Goal: Task Accomplishment & Management: Manage account settings

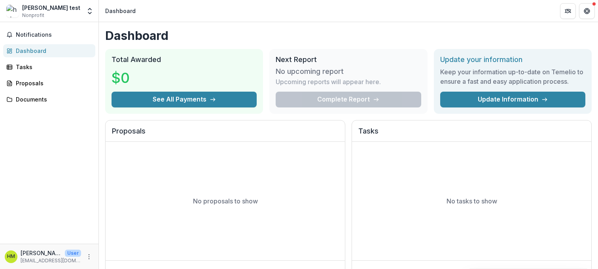
click at [43, 15] on span "Nonprofit" at bounding box center [33, 15] width 22 height 7
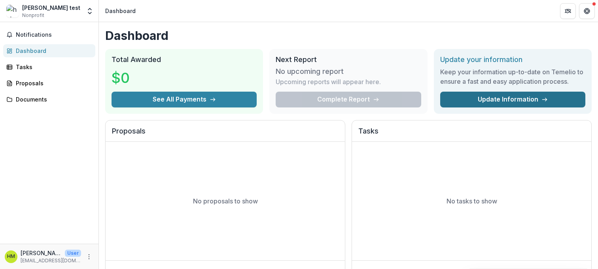
click at [485, 100] on link "Update Information" at bounding box center [512, 100] width 145 height 16
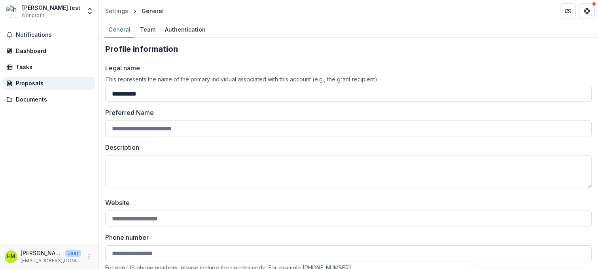
click at [27, 85] on div "Proposals" at bounding box center [52, 83] width 73 height 8
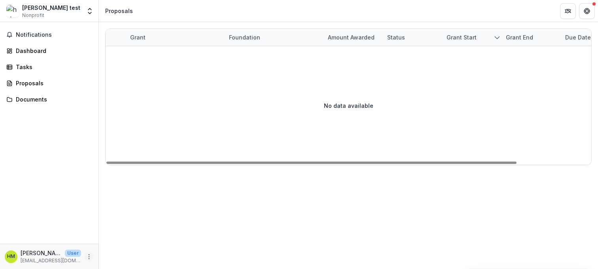
click at [91, 254] on icon "More" at bounding box center [89, 257] width 6 height 6
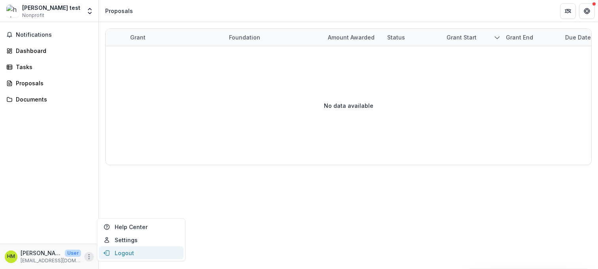
click at [130, 250] on button "Logout" at bounding box center [141, 253] width 85 height 13
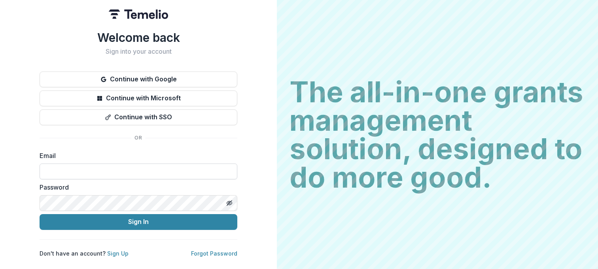
click at [110, 169] on input at bounding box center [139, 172] width 198 height 16
click at [111, 152] on label "Email" at bounding box center [136, 155] width 193 height 9
click at [104, 169] on input at bounding box center [139, 172] width 198 height 16
click at [83, 148] on div "Welcome back Sign into your account Continue with Google Continue with Microsof…" at bounding box center [139, 143] width 198 height 227
click at [91, 169] on input at bounding box center [139, 172] width 198 height 16
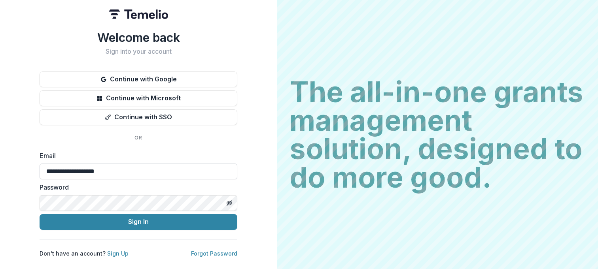
type input "**********"
click at [40, 214] on button "Sign In" at bounding box center [139, 222] width 198 height 16
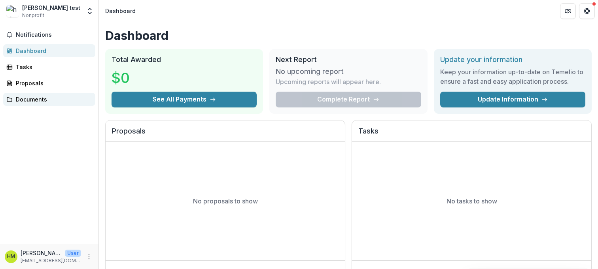
click at [34, 96] on div "Documents" at bounding box center [52, 99] width 73 height 8
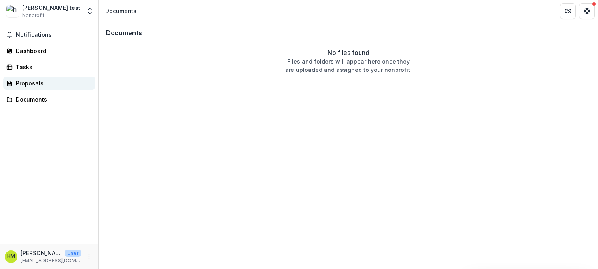
click at [30, 81] on div "Proposals" at bounding box center [52, 83] width 73 height 8
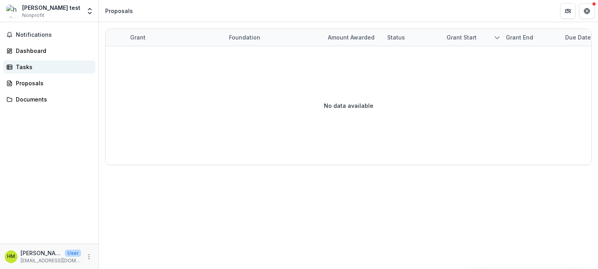
click at [26, 68] on div "Tasks" at bounding box center [52, 67] width 73 height 8
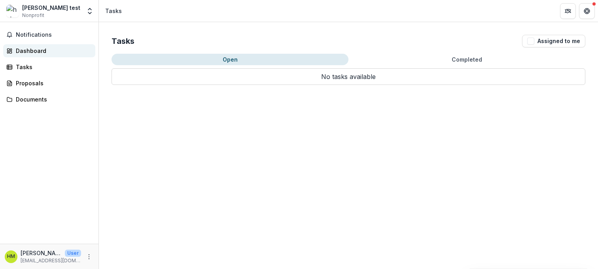
click at [30, 53] on div "Dashboard" at bounding box center [52, 51] width 73 height 8
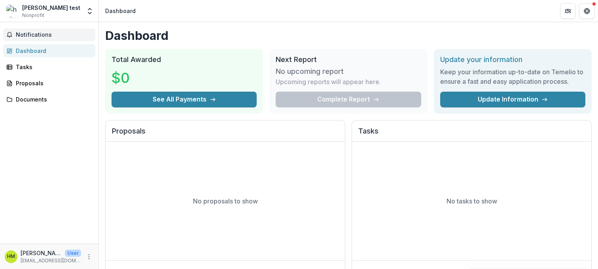
click at [30, 32] on span "Notifications" at bounding box center [54, 35] width 76 height 7
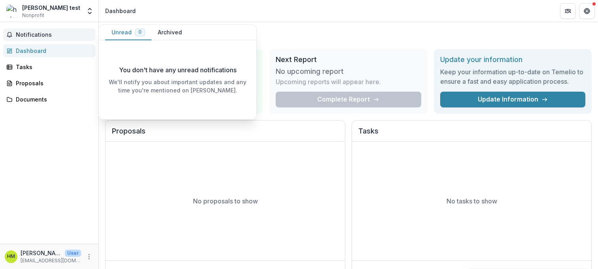
click at [30, 32] on span "Notifications" at bounding box center [54, 35] width 76 height 7
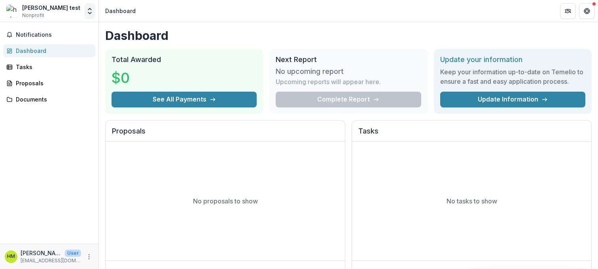
click at [86, 10] on icon "Open entity switcher" at bounding box center [90, 11] width 8 height 8
click at [87, 10] on icon "Open entity switcher" at bounding box center [90, 11] width 8 height 8
click at [87, 260] on button "More" at bounding box center [88, 256] width 9 height 9
click at [87, 196] on div "Notifications Dashboard Tasks Proposals Documents" at bounding box center [49, 133] width 99 height 222
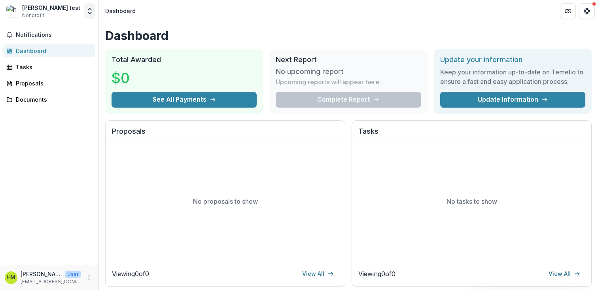
click at [85, 14] on button "Open entity switcher" at bounding box center [89, 11] width 11 height 16
click at [589, 13] on icon "Get Help" at bounding box center [589, 13] width 2 height 2
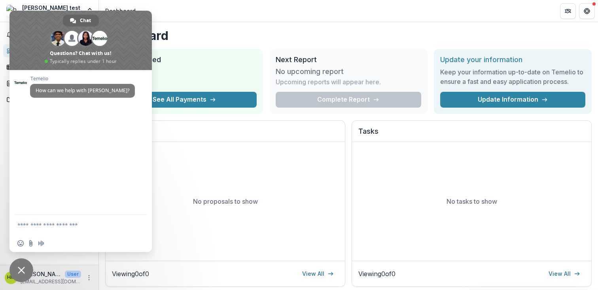
click at [20, 268] on span "Close chat" at bounding box center [21, 270] width 7 height 7
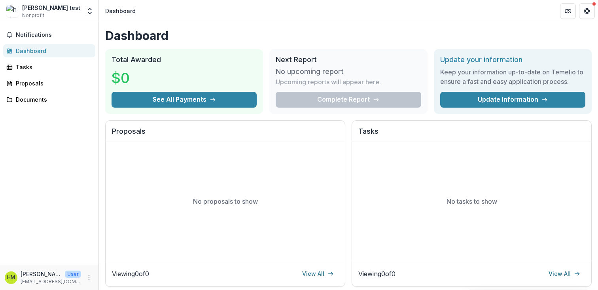
click at [37, 269] on p "[EMAIL_ADDRESS][DOMAIN_NAME]" at bounding box center [51, 281] width 61 height 7
click at [88, 269] on icon "More" at bounding box center [89, 278] width 6 height 6
click at [122, 269] on button "Logout" at bounding box center [141, 273] width 85 height 13
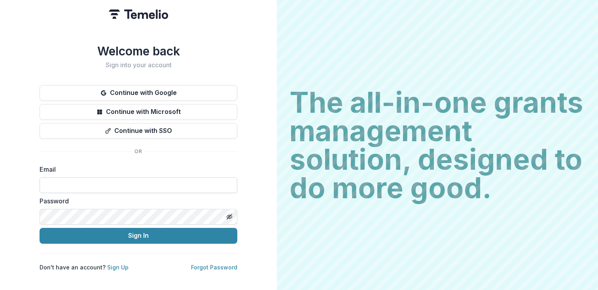
click at [171, 182] on input at bounding box center [139, 185] width 198 height 16
type input "**********"
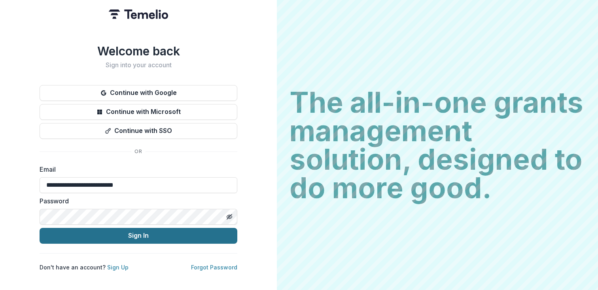
click at [131, 233] on button "Sign In" at bounding box center [139, 236] width 198 height 16
